Goal: Task Accomplishment & Management: Manage account settings

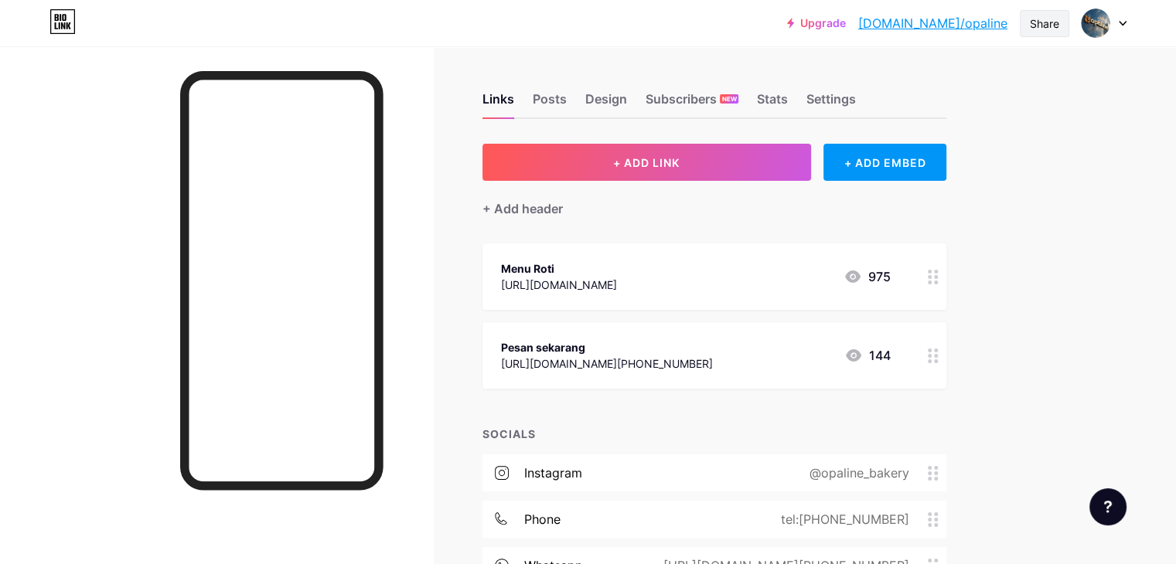
click at [1059, 31] on div "Share" at bounding box center [1044, 23] width 29 height 16
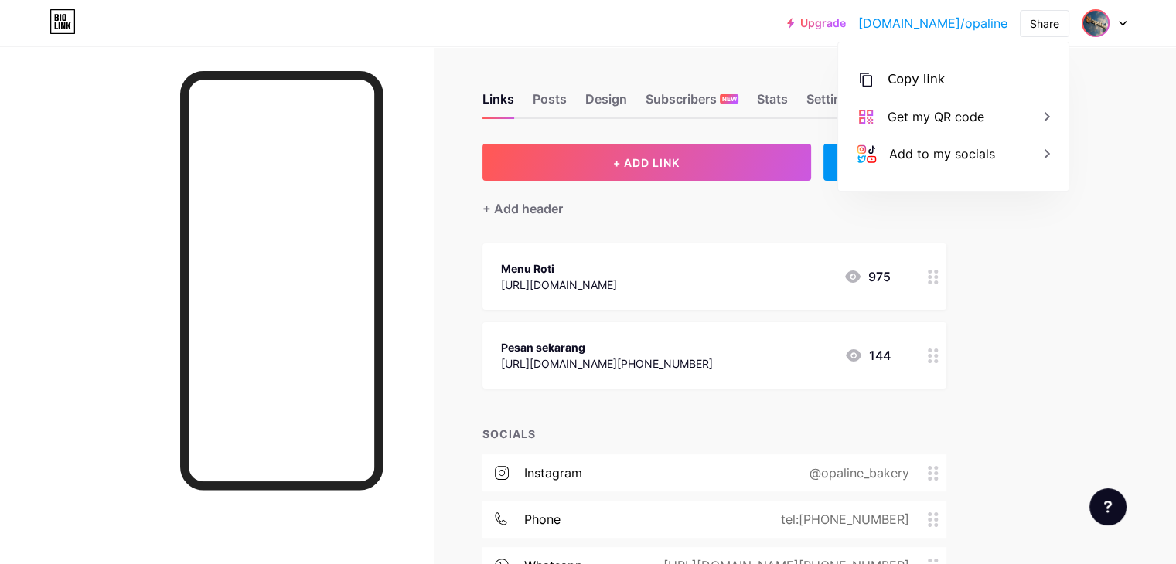
click at [1107, 26] on img at bounding box center [1095, 23] width 25 height 25
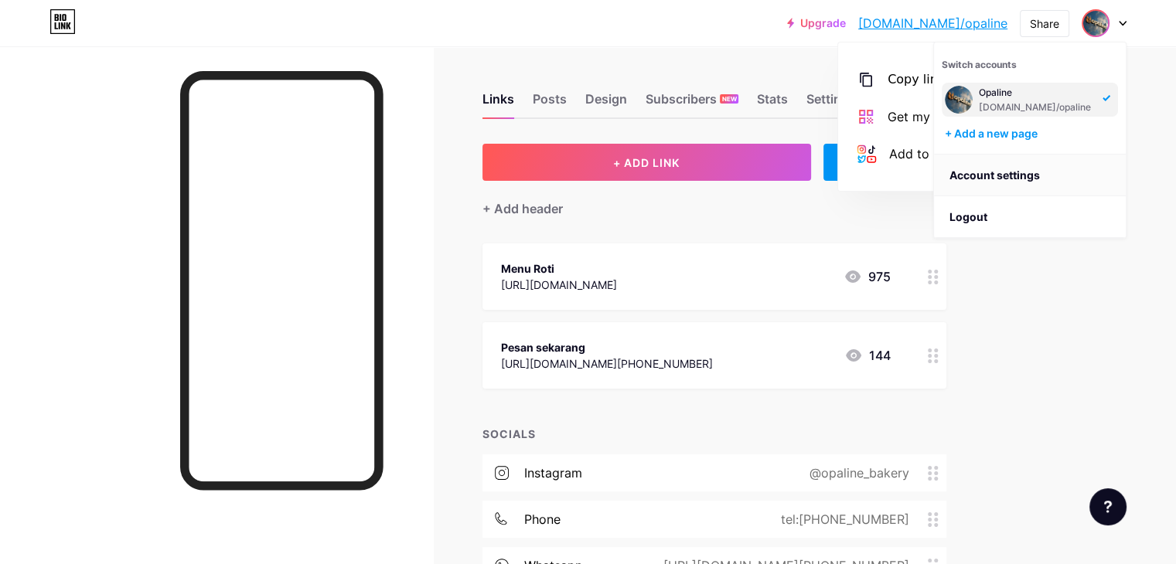
click at [1030, 177] on link "Account settings" at bounding box center [1030, 176] width 192 height 42
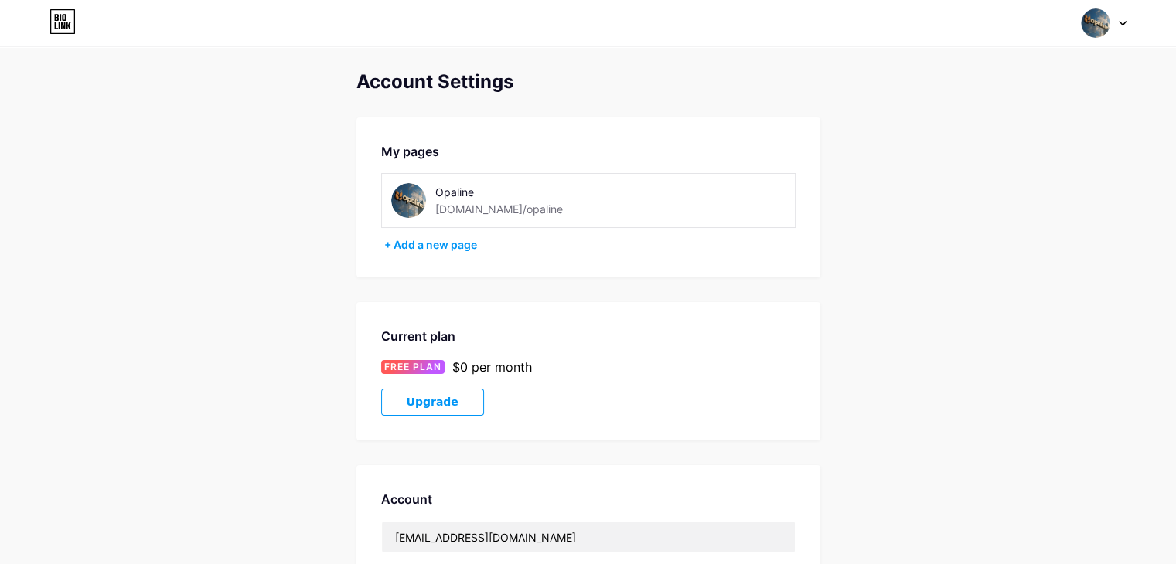
click at [70, 16] on icon at bounding box center [62, 21] width 26 height 25
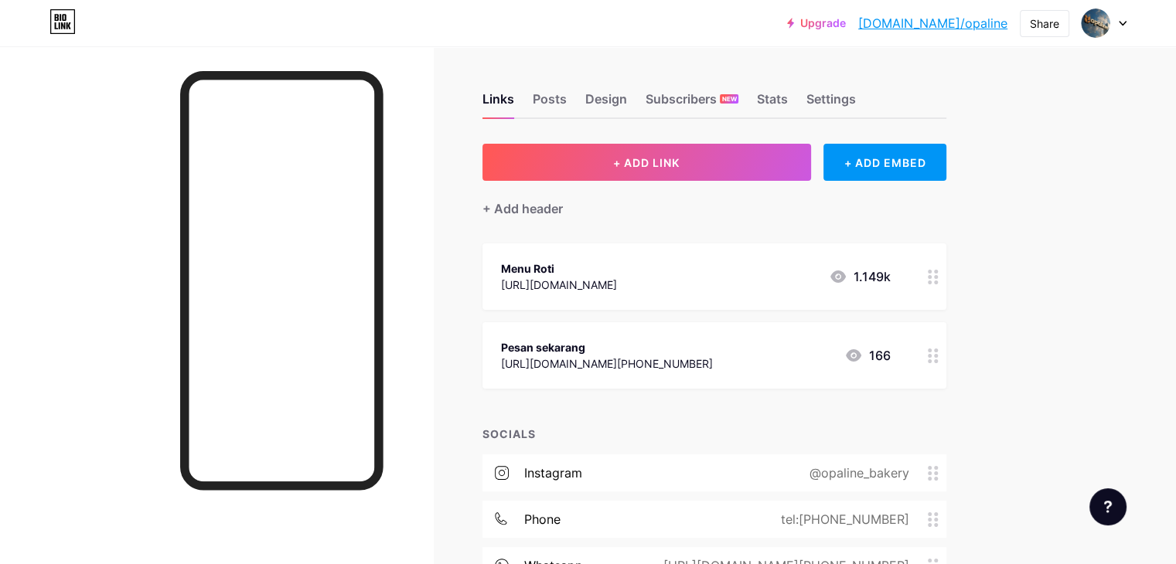
click at [946, 275] on div at bounding box center [933, 277] width 26 height 66
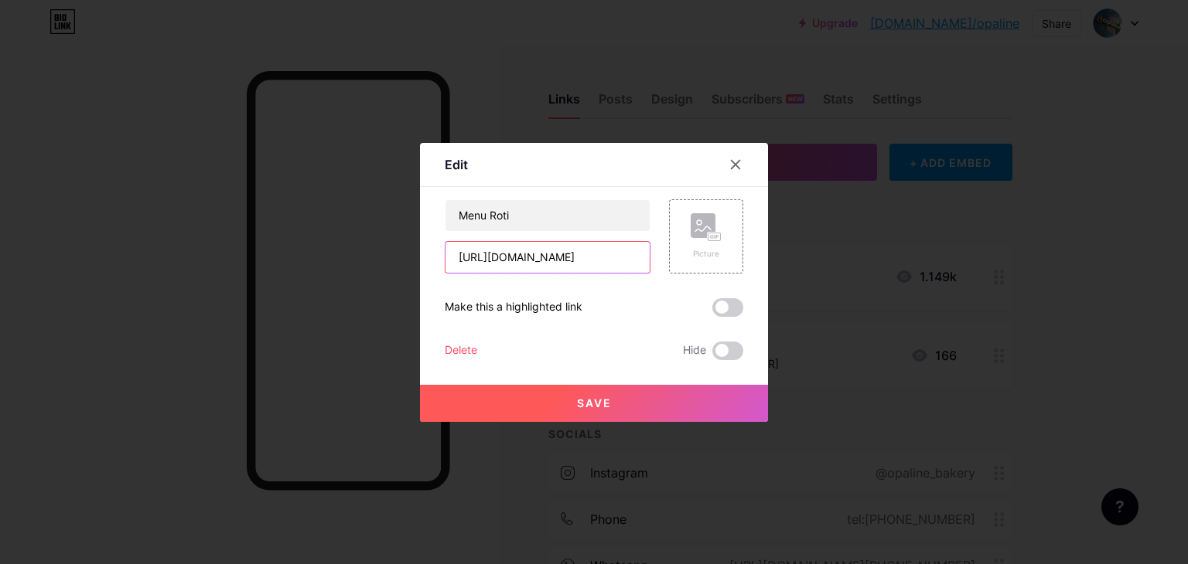
click at [600, 255] on input "[URL][DOMAIN_NAME]" at bounding box center [547, 257] width 204 height 31
click at [616, 397] on button "Save" at bounding box center [594, 403] width 348 height 37
